Goal: Task Accomplishment & Management: Manage account settings

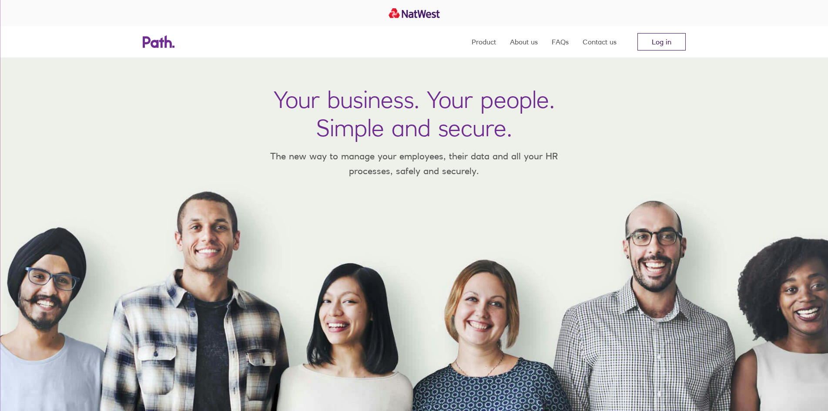
click at [673, 38] on link "Log in" at bounding box center [662, 41] width 48 height 17
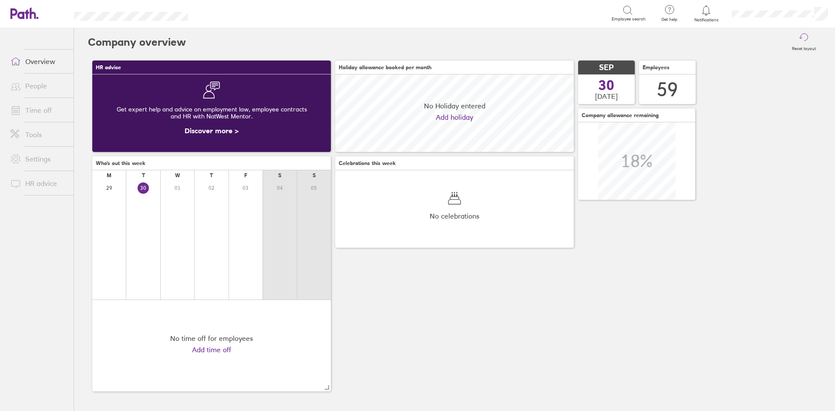
scroll to position [77, 239]
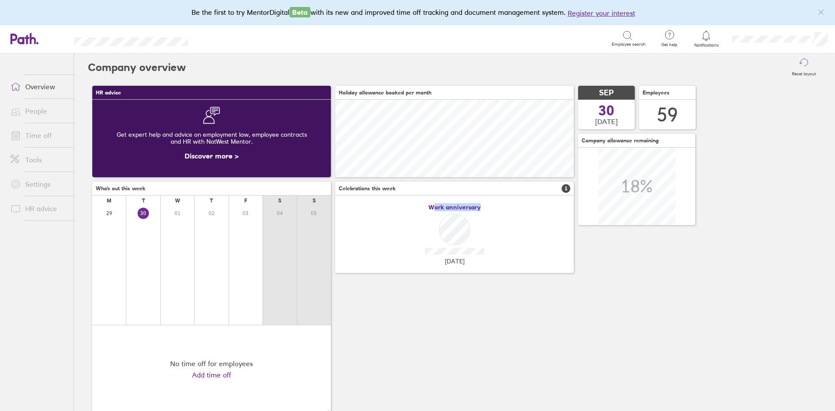
drag, startPoint x: 433, startPoint y: 208, endPoint x: 570, endPoint y: 215, distance: 137.3
click at [529, 217] on div "Work anniversary [DATE]" at bounding box center [454, 234] width 239 height 64
click at [467, 208] on span "Work anniversary" at bounding box center [454, 207] width 52 height 7
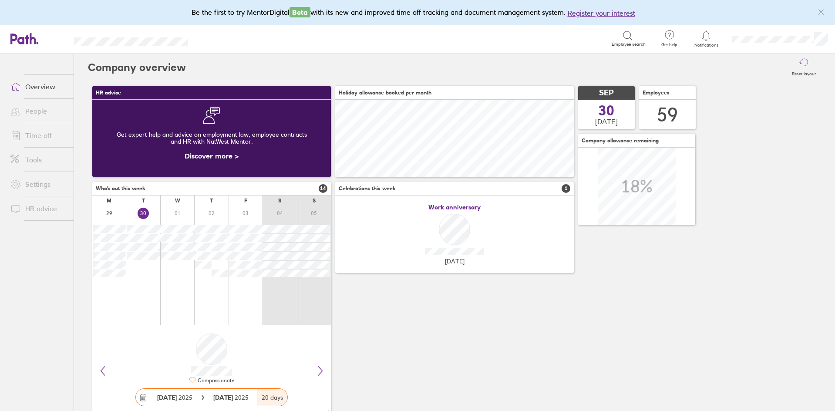
click at [516, 319] on div "HR advice Get expert help and advice on employment law, employee contracts and …" at bounding box center [454, 251] width 733 height 340
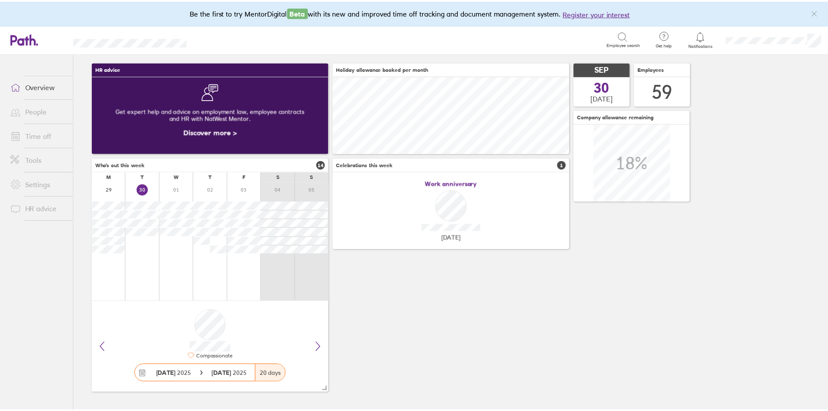
scroll to position [24, 0]
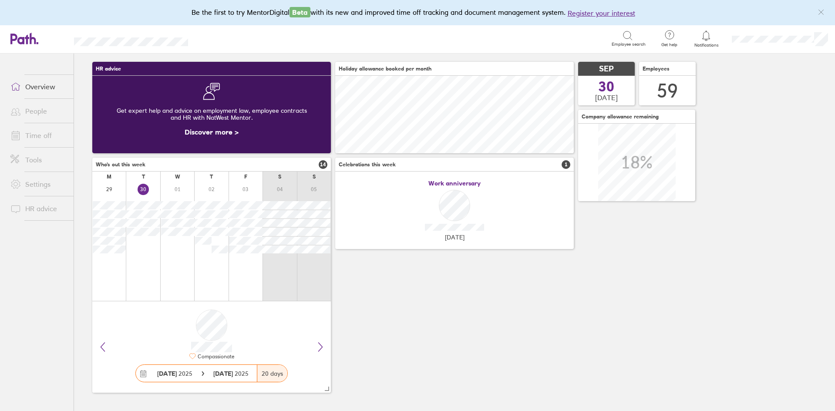
click at [32, 130] on link "Time off" at bounding box center [38, 135] width 70 height 17
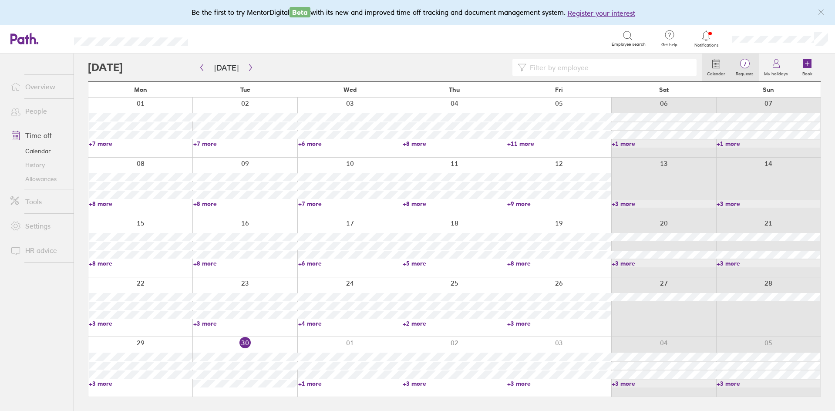
click at [748, 77] on link "7 Requests" at bounding box center [744, 68] width 28 height 28
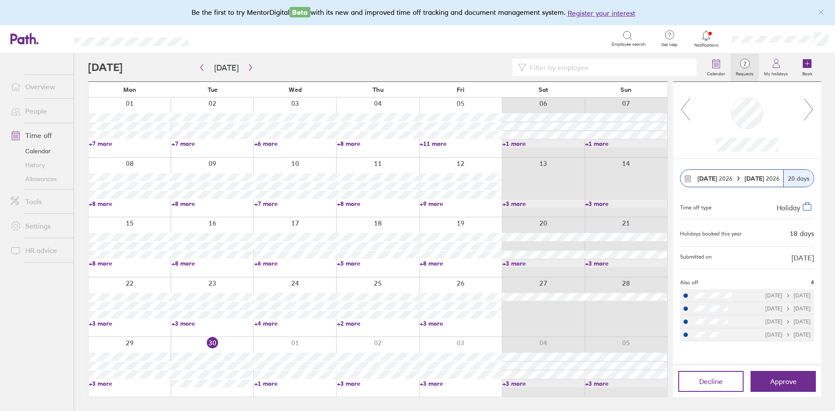
click at [806, 106] on icon at bounding box center [808, 110] width 11 height 24
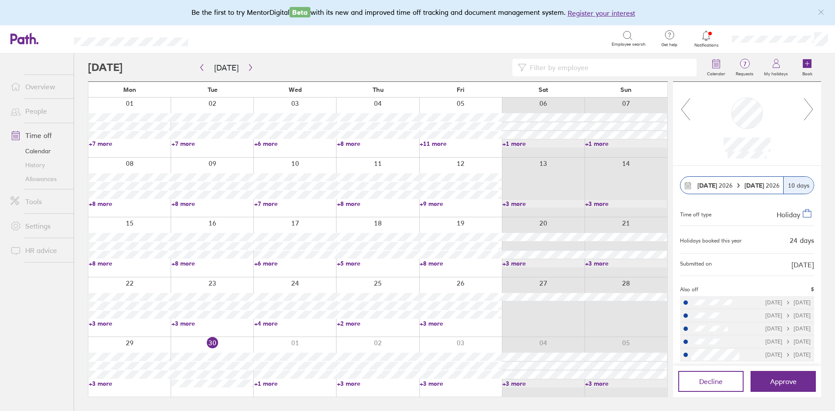
click at [806, 106] on icon at bounding box center [808, 110] width 11 height 24
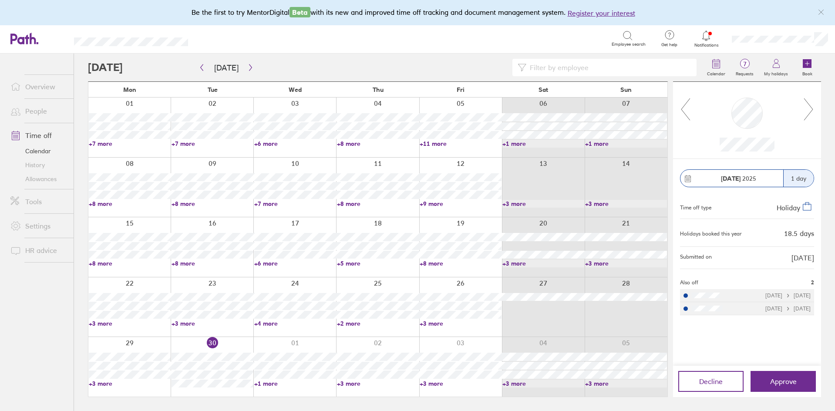
click at [805, 107] on icon at bounding box center [808, 110] width 11 height 24
click at [804, 108] on icon at bounding box center [808, 110] width 11 height 24
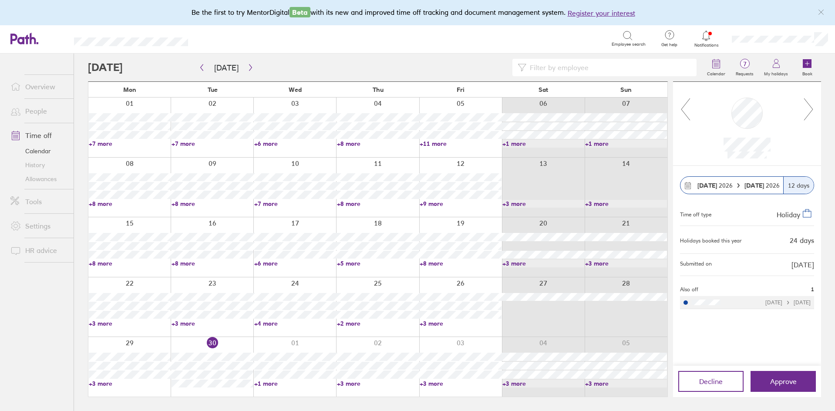
click at [804, 109] on icon at bounding box center [808, 110] width 11 height 24
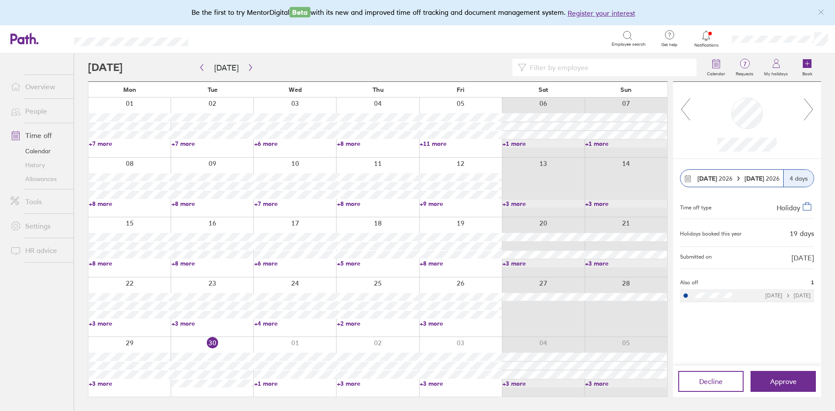
click at [804, 110] on icon at bounding box center [808, 110] width 11 height 24
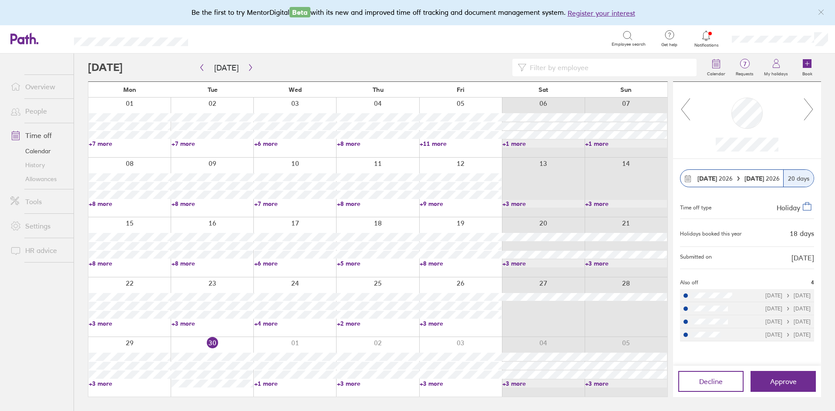
click at [804, 110] on icon at bounding box center [808, 110] width 11 height 24
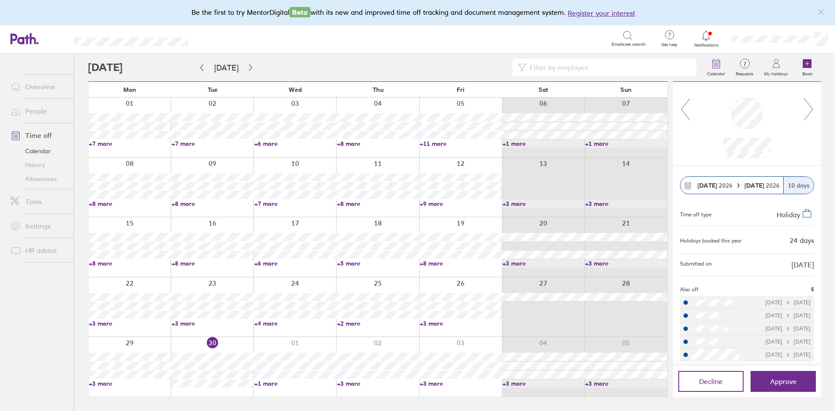
click at [804, 110] on icon at bounding box center [808, 110] width 11 height 24
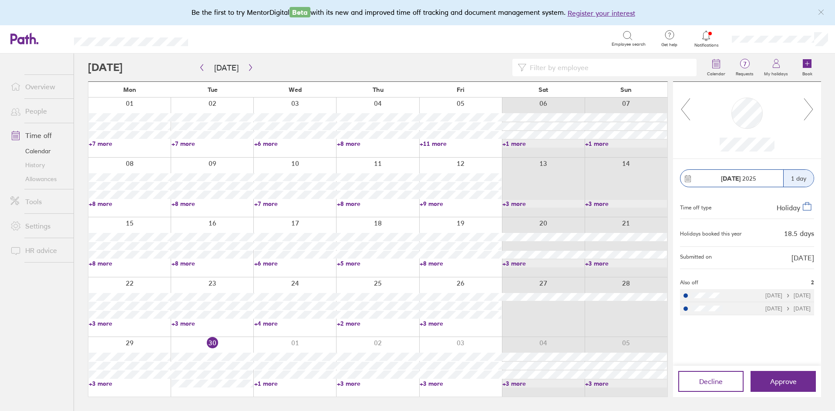
click at [804, 110] on icon at bounding box center [808, 110] width 11 height 24
click at [259, 36] on div "Search" at bounding box center [409, 38] width 404 height 13
click at [162, 45] on header "Search Employee search Get help FAQs Contact us Notifications My profile Sign o…" at bounding box center [417, 39] width 835 height 28
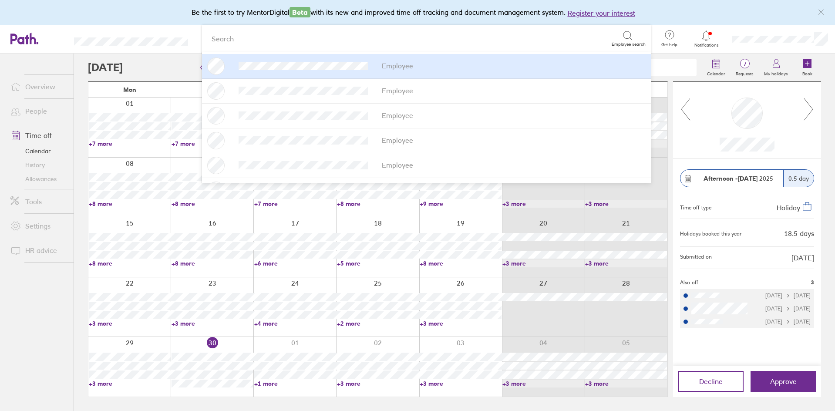
drag, startPoint x: 219, startPoint y: 44, endPoint x: 65, endPoint y: 54, distance: 153.5
click at [66, 53] on header "option [PERSON_NAME] focused, 1 of 59. 59 results available. Use Up and Down to…" at bounding box center [417, 39] width 835 height 28
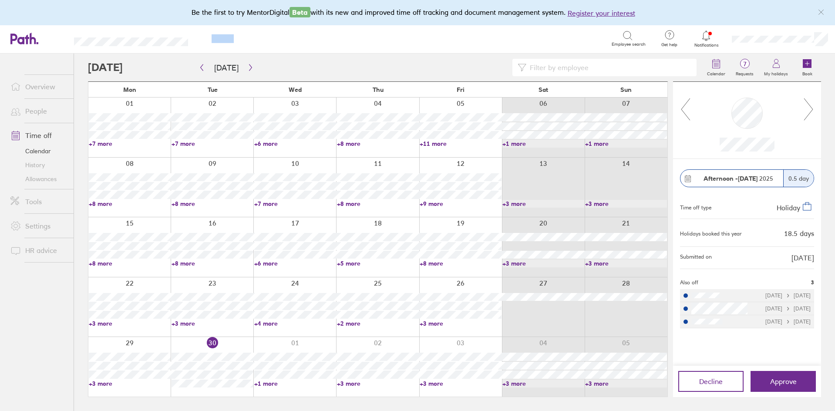
drag, startPoint x: 64, startPoint y: 44, endPoint x: 254, endPoint y: 34, distance: 190.5
click at [259, 34] on header "Search Employee search Get help FAQs Contact us Notifications My profile Sign o…" at bounding box center [417, 39] width 835 height 28
click at [190, 44] on header "Search Employee search Get help FAQs Contact us Notifications My profile Sign o…" at bounding box center [417, 39] width 835 height 28
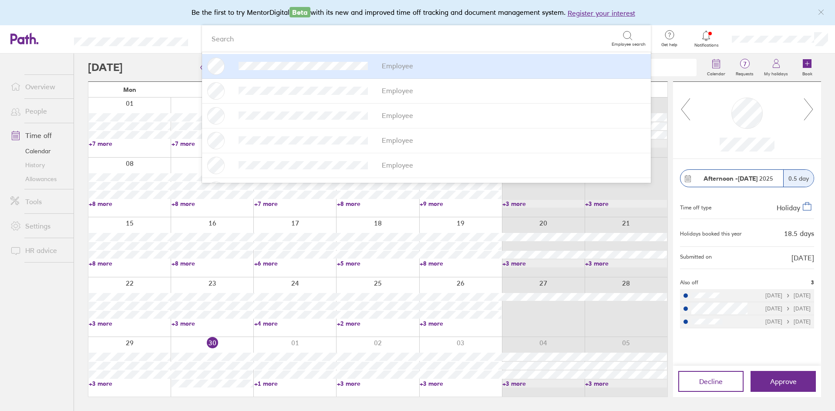
click at [118, 47] on header "Search Employee search Employee Employee Employee Employee Employee Employee Em…" at bounding box center [417, 39] width 835 height 28
drag, startPoint x: 61, startPoint y: 38, endPoint x: 184, endPoint y: 33, distance: 122.4
click at [184, 33] on header "Search Employee search Employee Employee Employee Employee Employee Employee Em…" at bounding box center [417, 39] width 835 height 28
click at [161, 16] on div "Be the first to try MentorDigital Beta with its new and improved time off track…" at bounding box center [417, 12] width 835 height 25
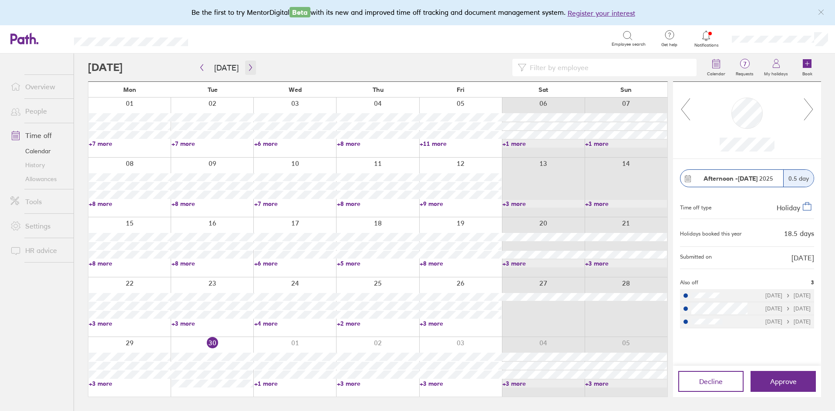
click at [251, 69] on button "button" at bounding box center [250, 68] width 11 height 14
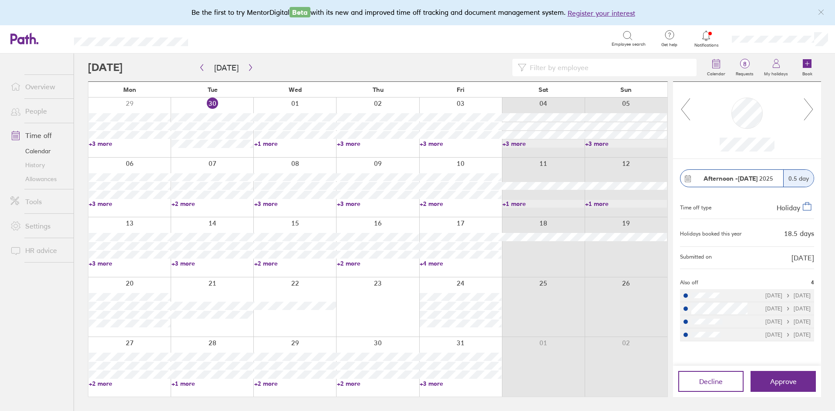
click at [184, 202] on link "+2 more" at bounding box center [213, 204] width 82 height 8
click at [183, 203] on link "+2 more" at bounding box center [213, 204] width 82 height 8
click at [102, 385] on link "+2 more" at bounding box center [130, 384] width 82 height 8
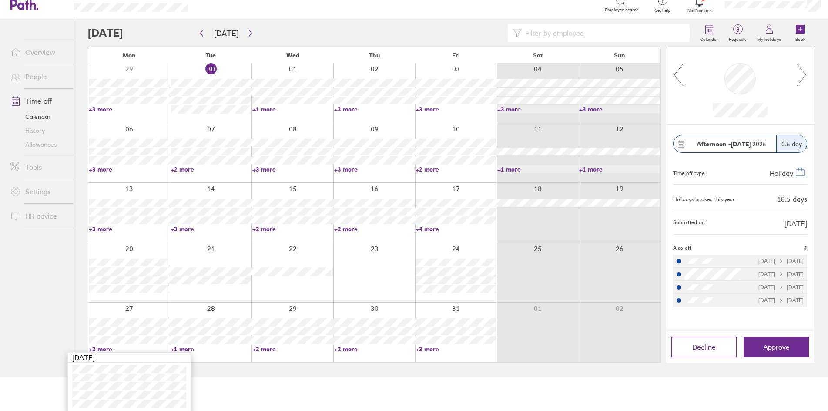
scroll to position [36, 0]
click at [763, 30] on link "My holidays" at bounding box center [769, 32] width 34 height 28
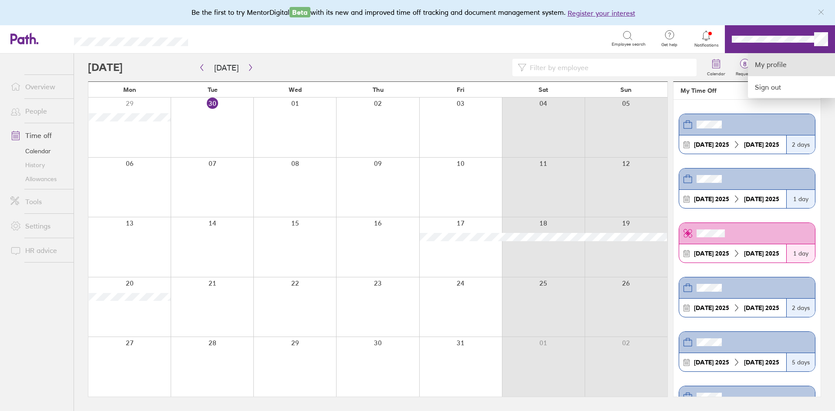
click at [775, 62] on link "My profile" at bounding box center [791, 65] width 87 height 22
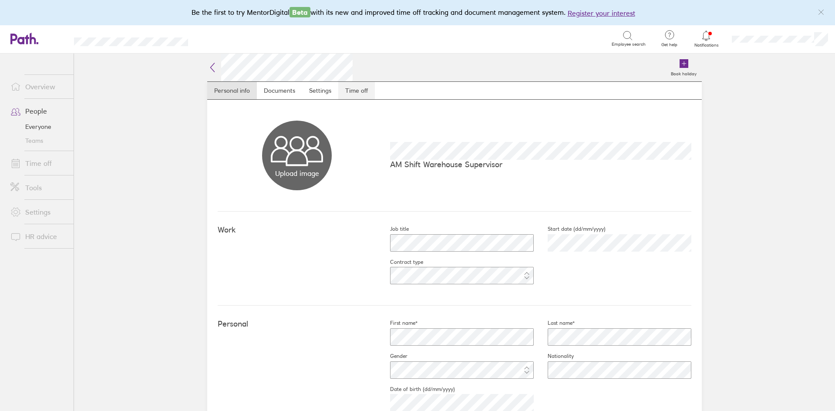
click at [358, 94] on link "Time off" at bounding box center [356, 90] width 37 height 17
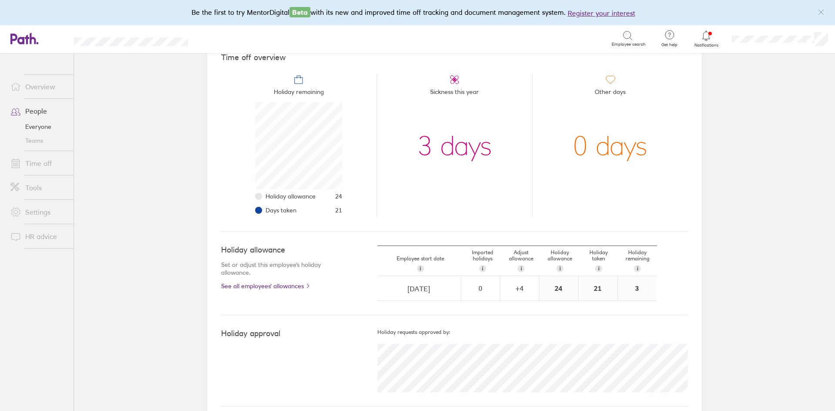
scroll to position [94, 0]
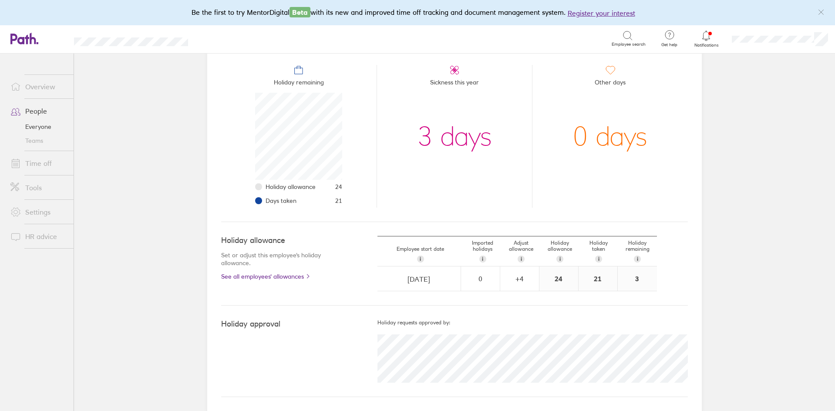
click at [108, 188] on main "Book holiday Personal info Documents Settings Time off [DATE] - [DATE] Time off…" at bounding box center [454, 232] width 761 height 357
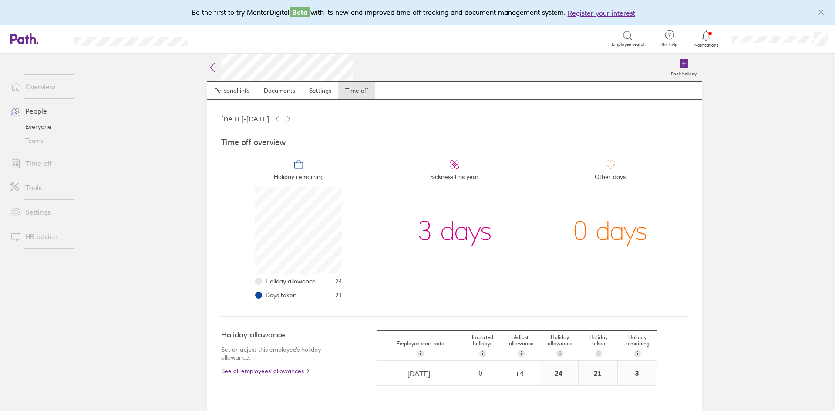
click at [18, 168] on icon at bounding box center [15, 164] width 7 height 8
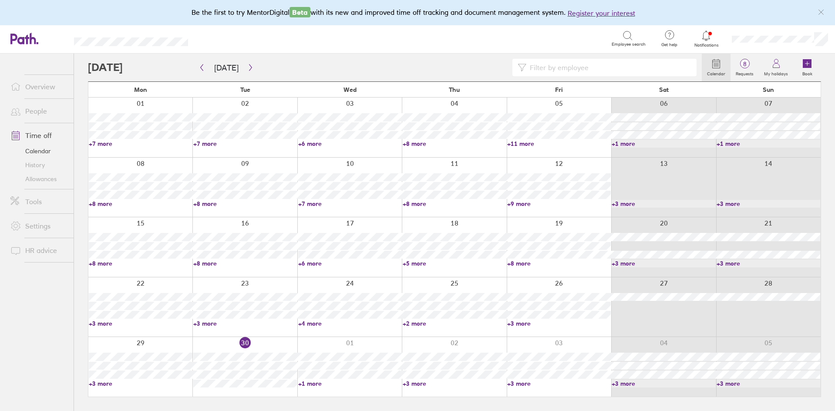
click at [107, 4] on div "Be the first to try MentorDigital Beta with its new and improved time off track…" at bounding box center [417, 12] width 835 height 25
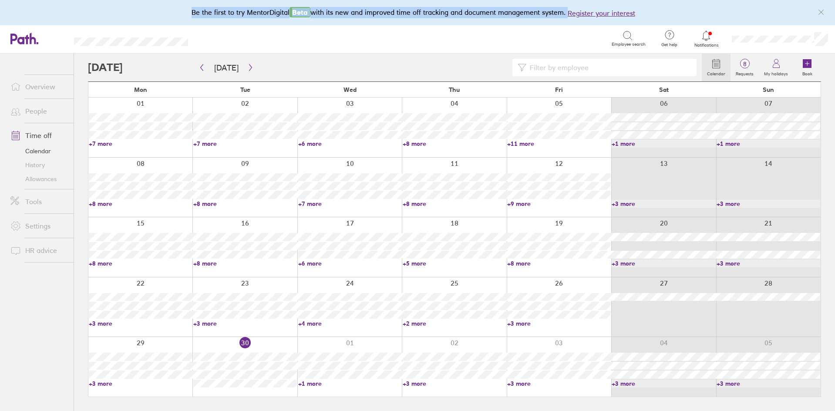
drag, startPoint x: 166, startPoint y: 11, endPoint x: 696, endPoint y: 10, distance: 529.7
click at [696, 10] on div "Be the first to try MentorDigital Beta with its new and improved time off track…" at bounding box center [417, 12] width 835 height 25
